Goal: Task Accomplishment & Management: Manage account settings

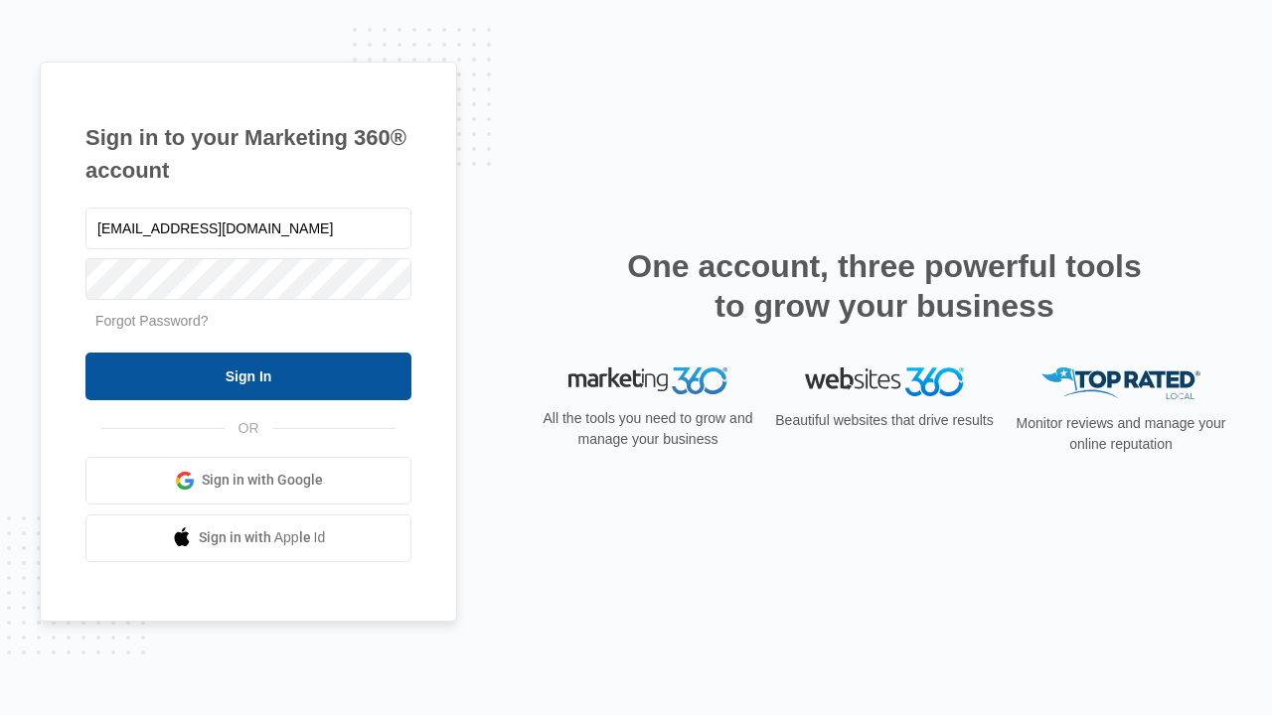
click at [248, 376] on input "Sign In" at bounding box center [248, 377] width 326 height 48
